Goal: Task Accomplishment & Management: Use online tool/utility

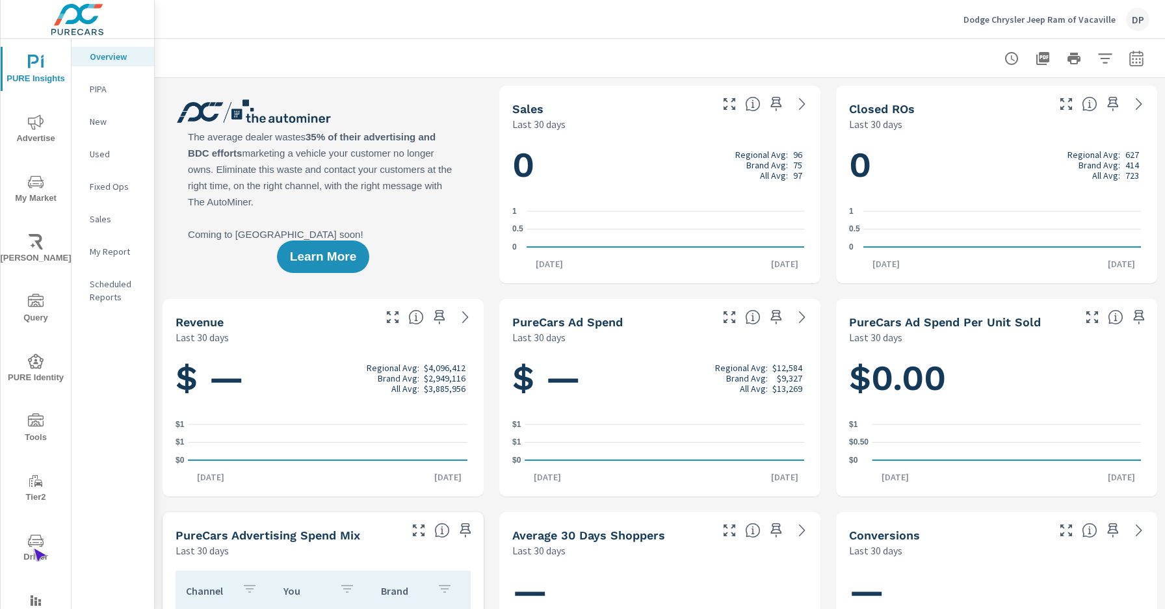
click at [33, 549] on span "Driver" at bounding box center [36, 549] width 62 height 32
